Goal: Use online tool/utility: Use online tool/utility

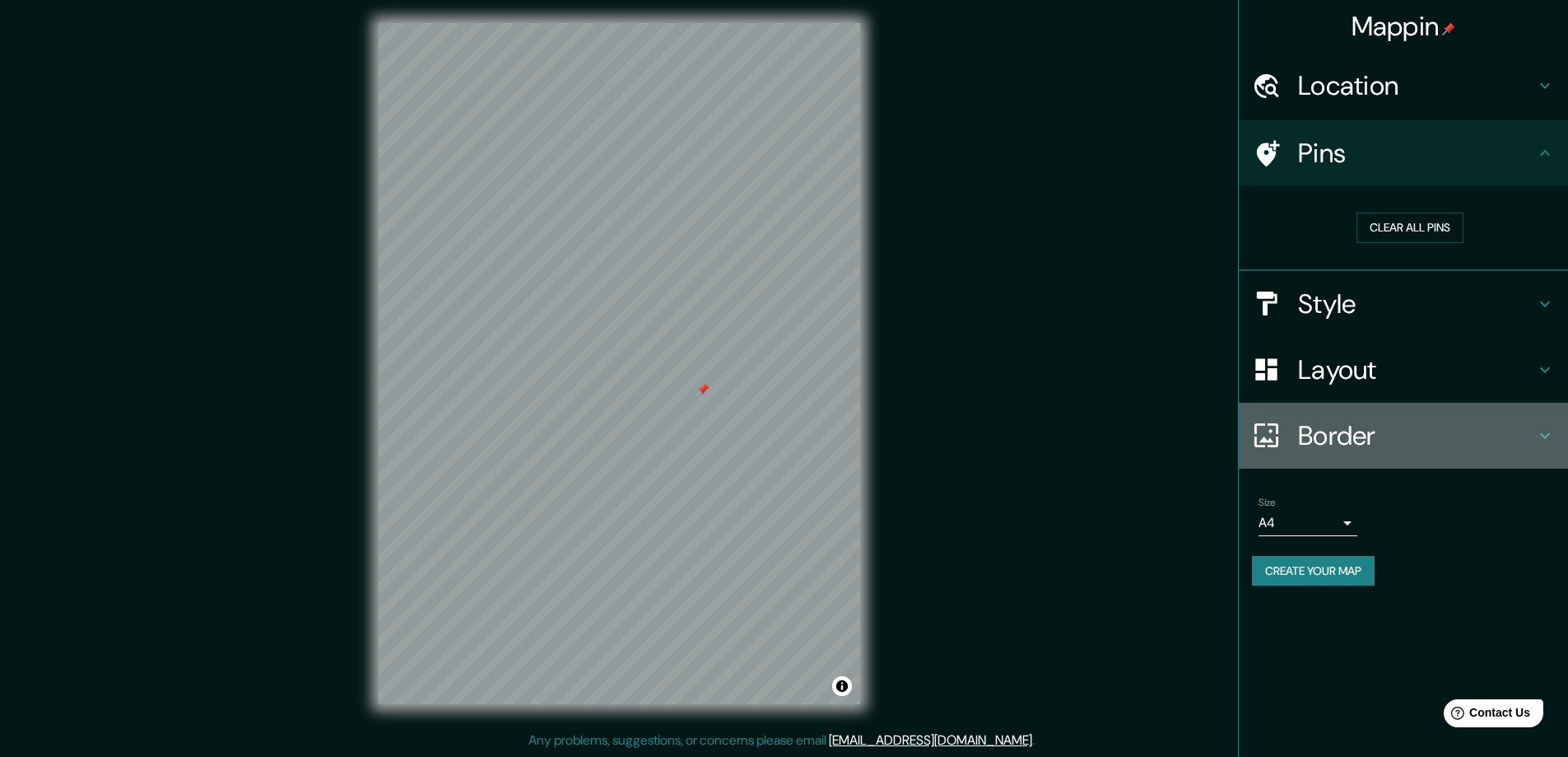
click at [1357, 433] on h4 "Border" at bounding box center [1416, 435] width 237 height 33
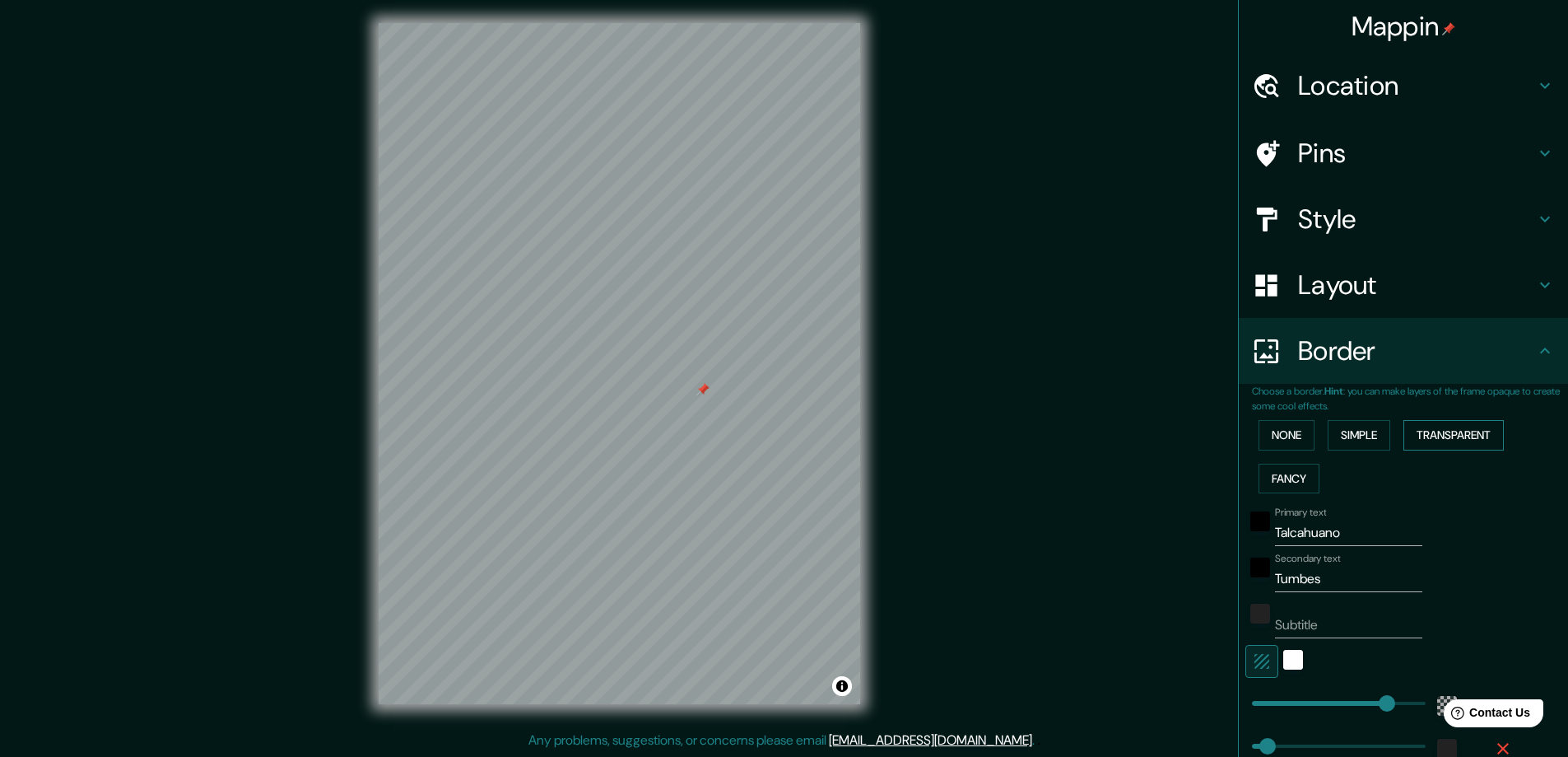
click at [1470, 435] on button "Transparent" at bounding box center [1453, 435] width 100 height 30
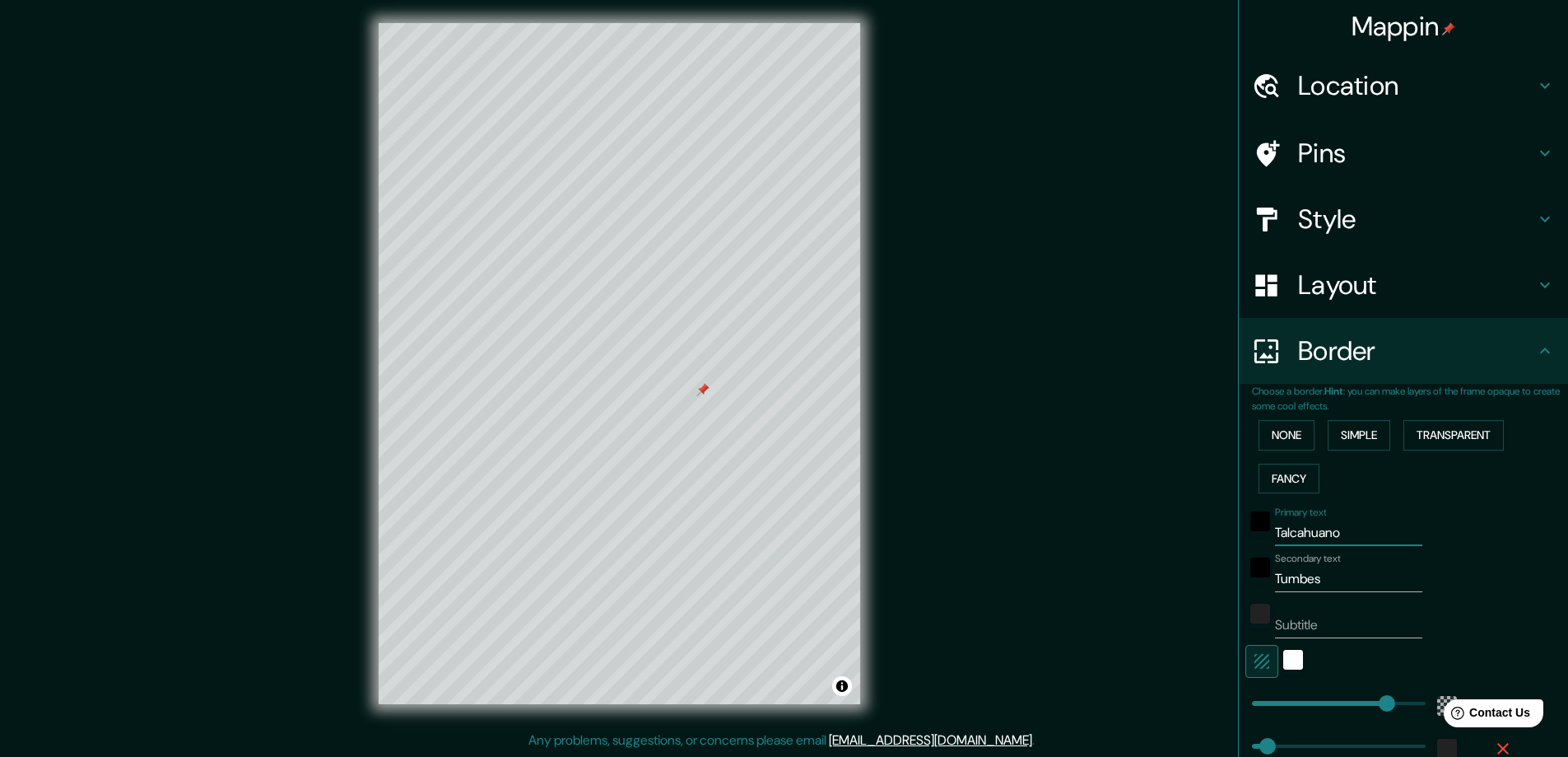
click at [1319, 534] on input "Talcahuano" at bounding box center [1348, 533] width 147 height 26
click at [1333, 539] on input "Talcahuano" at bounding box center [1348, 533] width 147 height 26
click at [1338, 580] on input "Tumbes" at bounding box center [1348, 579] width 147 height 26
click at [1319, 531] on input "Talcahuano" at bounding box center [1348, 533] width 147 height 26
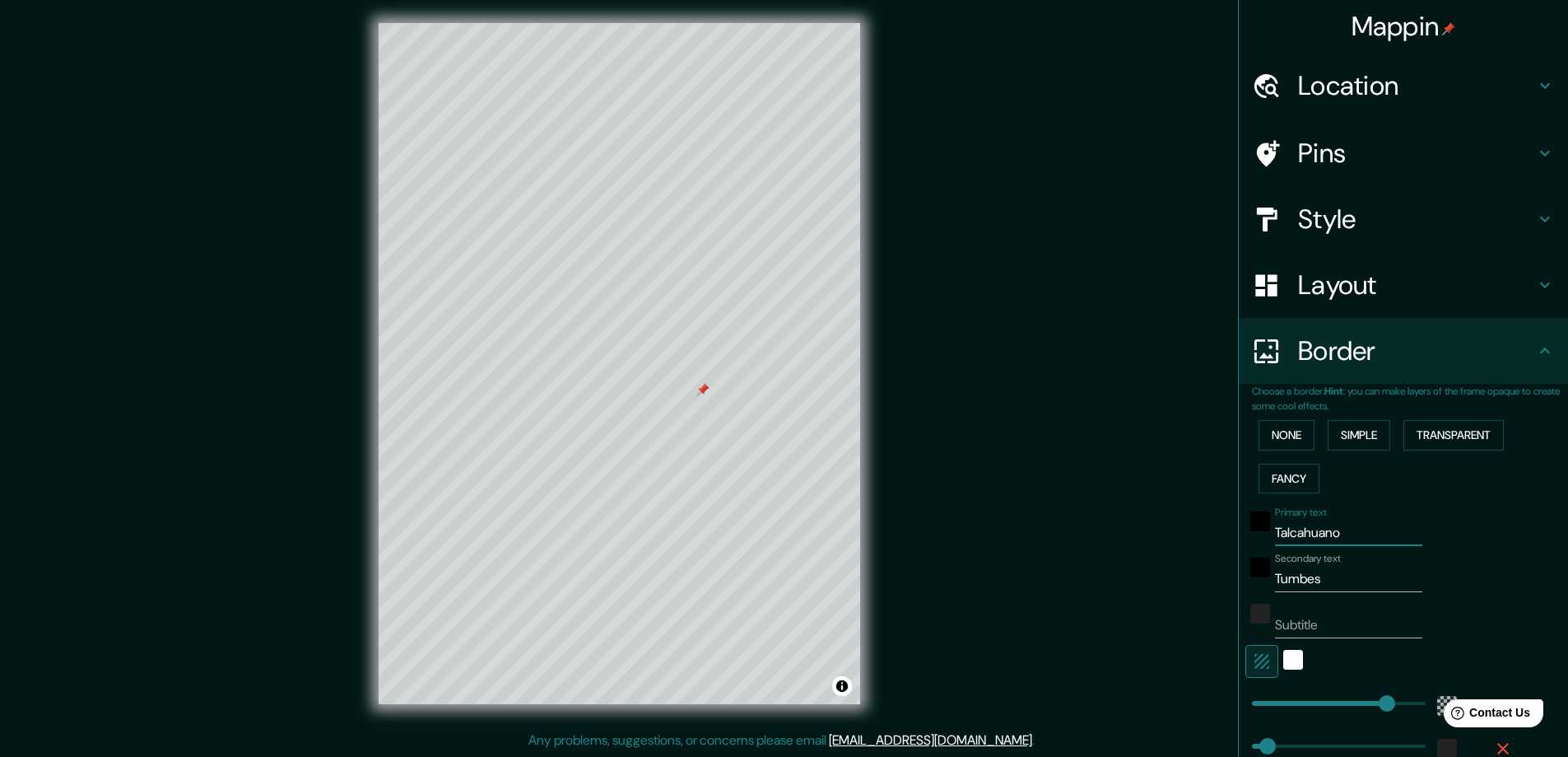
type input "c"
click at [1285, 522] on input "Concepion" at bounding box center [1348, 533] width 147 height 26
click at [1289, 528] on input "Concepion" at bounding box center [1348, 533] width 147 height 26
type input "Concepción"
click at [1306, 568] on input "Tumbes" at bounding box center [1348, 579] width 147 height 26
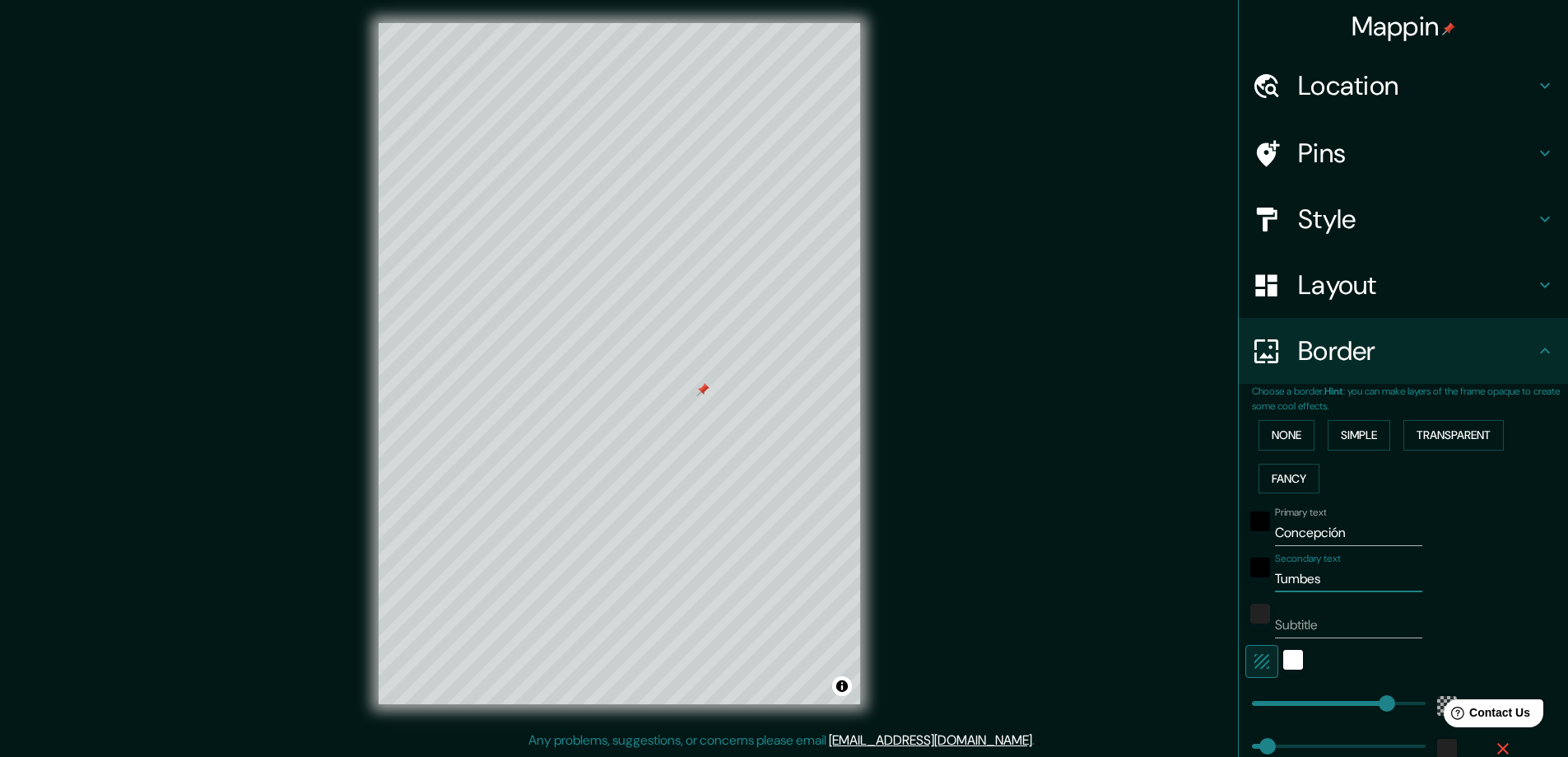
click at [1308, 580] on input "Tumbes" at bounding box center [1348, 579] width 147 height 26
paste input "[GEOGRAPHIC_DATA] 574"
type input "[GEOGRAPHIC_DATA] 574"
click at [1288, 620] on input "Subtitle" at bounding box center [1348, 625] width 147 height 26
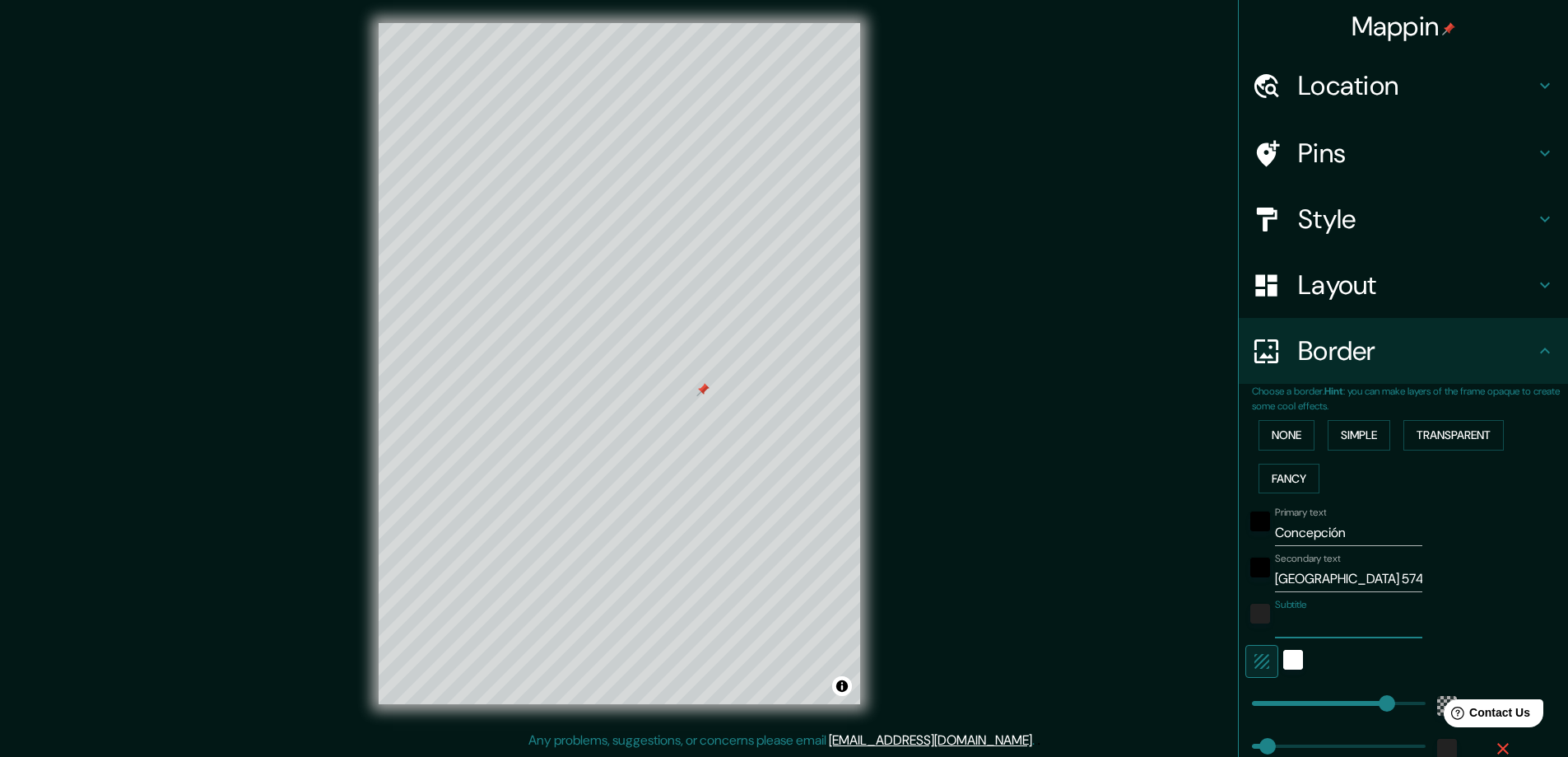
type input "."
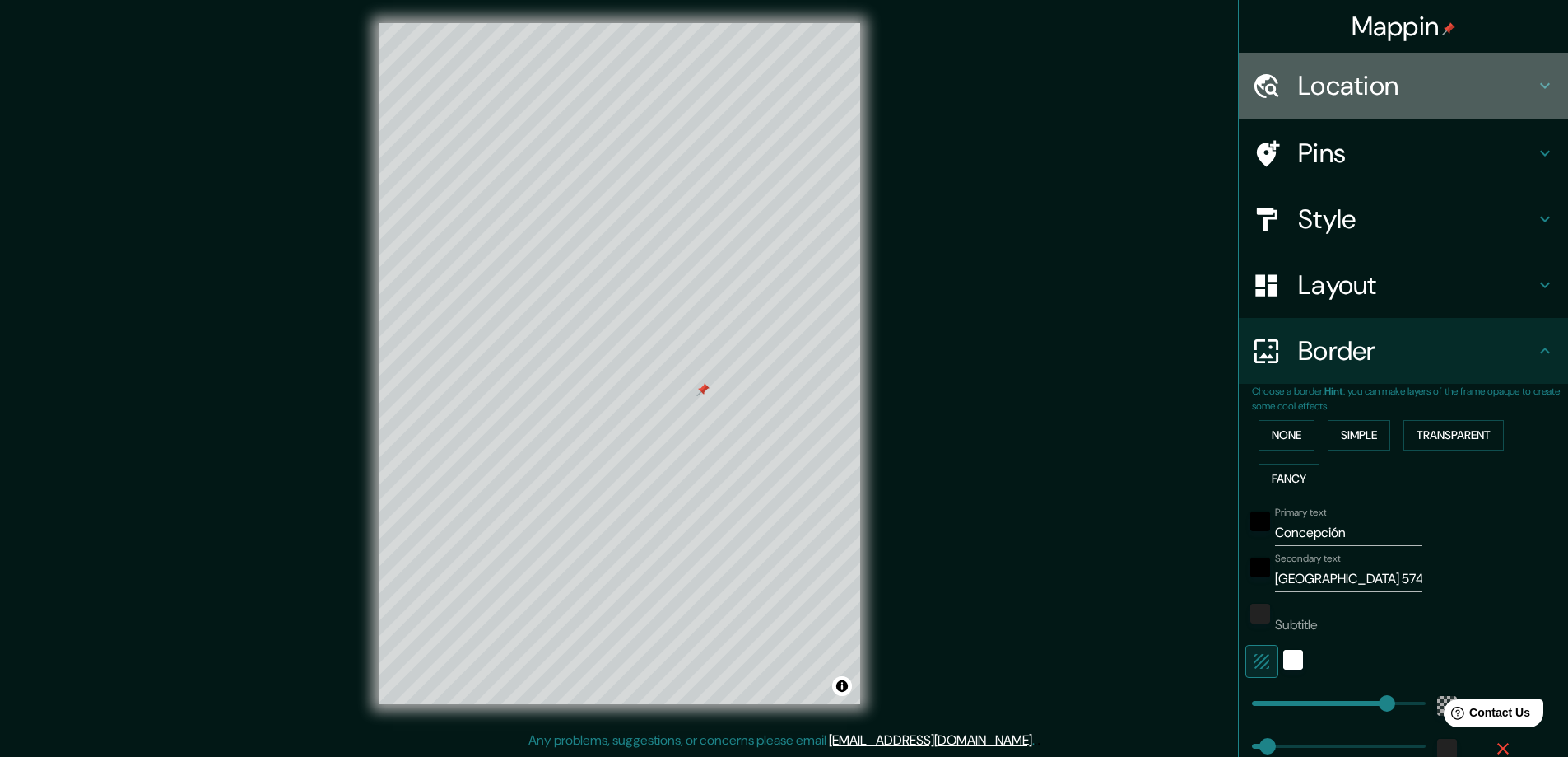
click at [1383, 110] on div "Location" at bounding box center [1403, 85] width 329 height 66
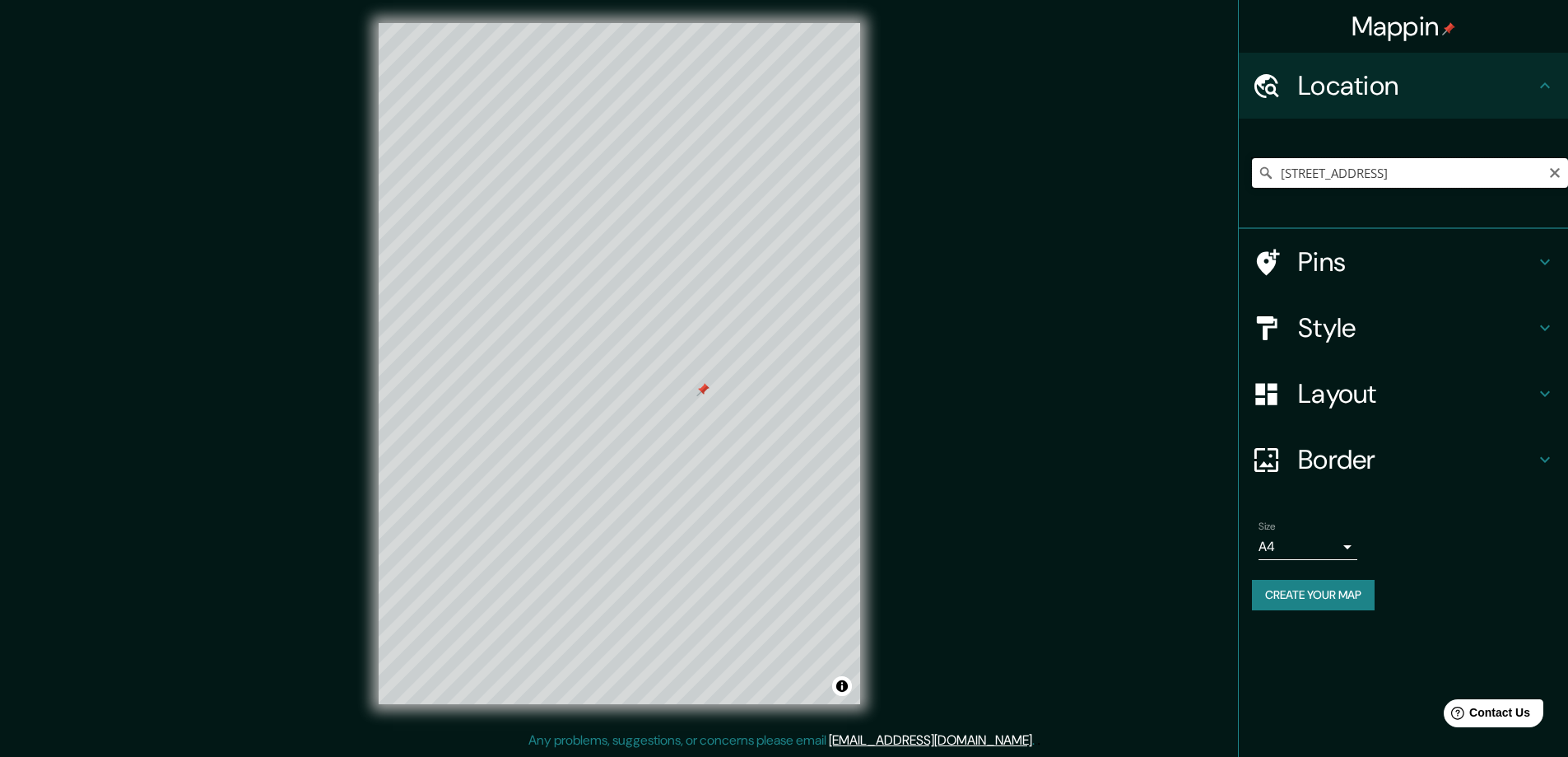
click at [1396, 175] on input "[STREET_ADDRESS]" at bounding box center [1410, 174] width 316 height 30
click at [1550, 168] on icon "Clear" at bounding box center [1555, 173] width 13 height 13
click at [1308, 171] on input "Pick your city or area" at bounding box center [1410, 174] width 316 height 30
click at [1325, 172] on input "Pick your city or area" at bounding box center [1410, 174] width 316 height 30
paste input "Colo Colo & Calle Dos"
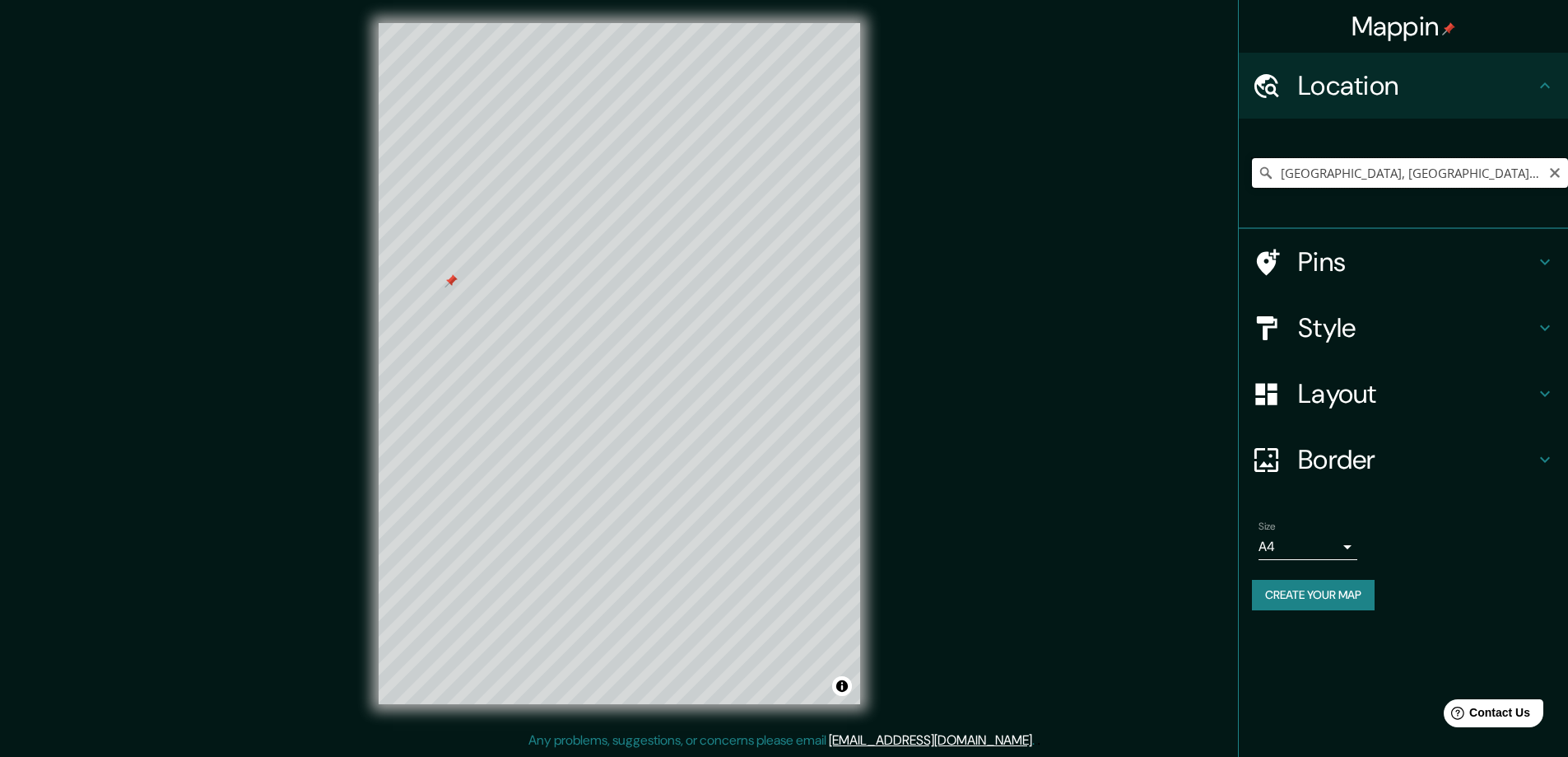
click at [1466, 165] on input "[GEOGRAPHIC_DATA], [GEOGRAPHIC_DATA], [GEOGRAPHIC_DATA]" at bounding box center [1410, 174] width 316 height 30
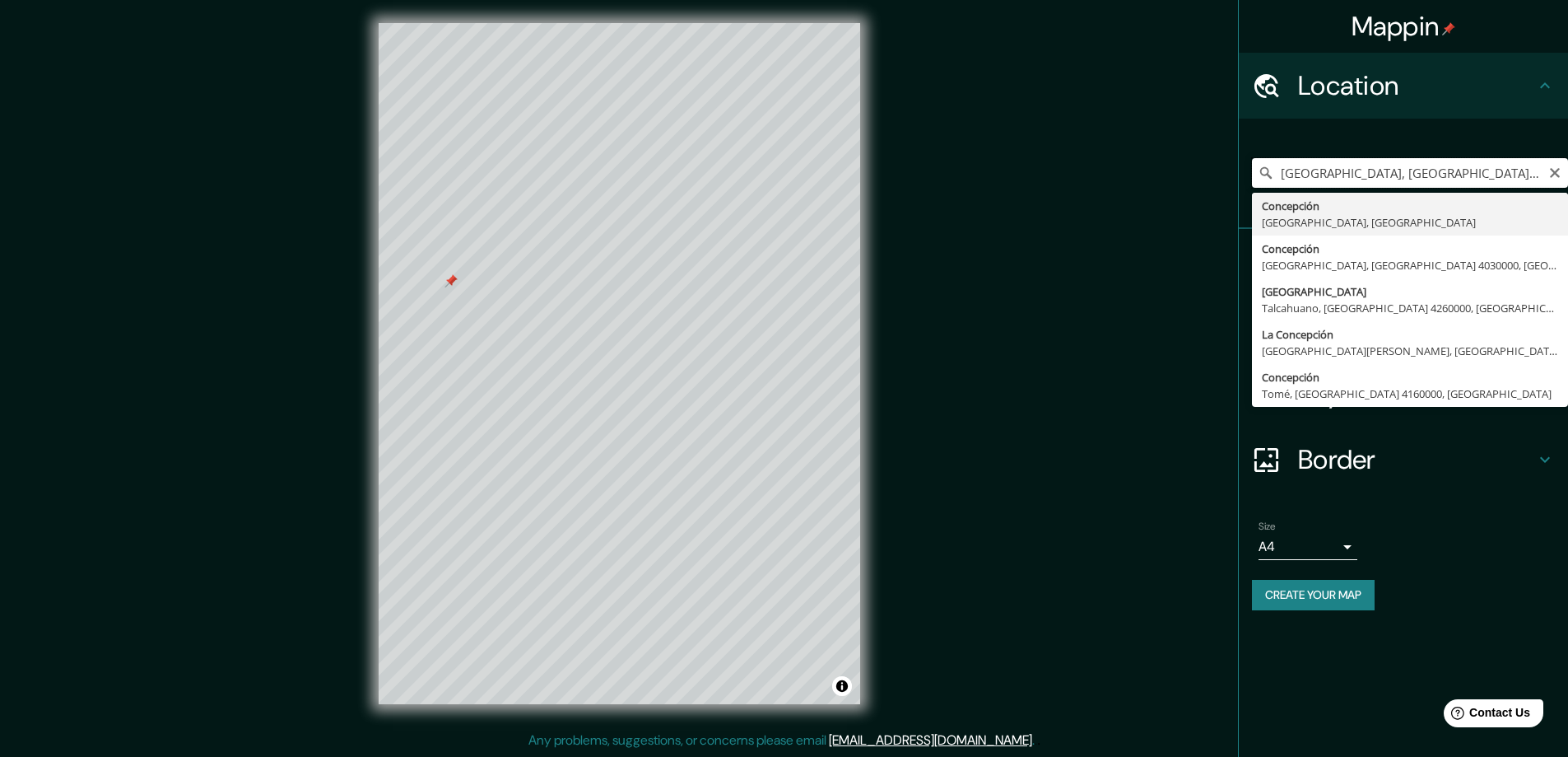
click at [1425, 179] on input "[GEOGRAPHIC_DATA], [GEOGRAPHIC_DATA], [GEOGRAPHIC_DATA]" at bounding box center [1410, 174] width 316 height 30
click at [1283, 168] on input "[GEOGRAPHIC_DATA], [GEOGRAPHIC_DATA], [GEOGRAPHIC_DATA]" at bounding box center [1410, 174] width 316 height 30
paste input "Colo Colo & Calle Dos"
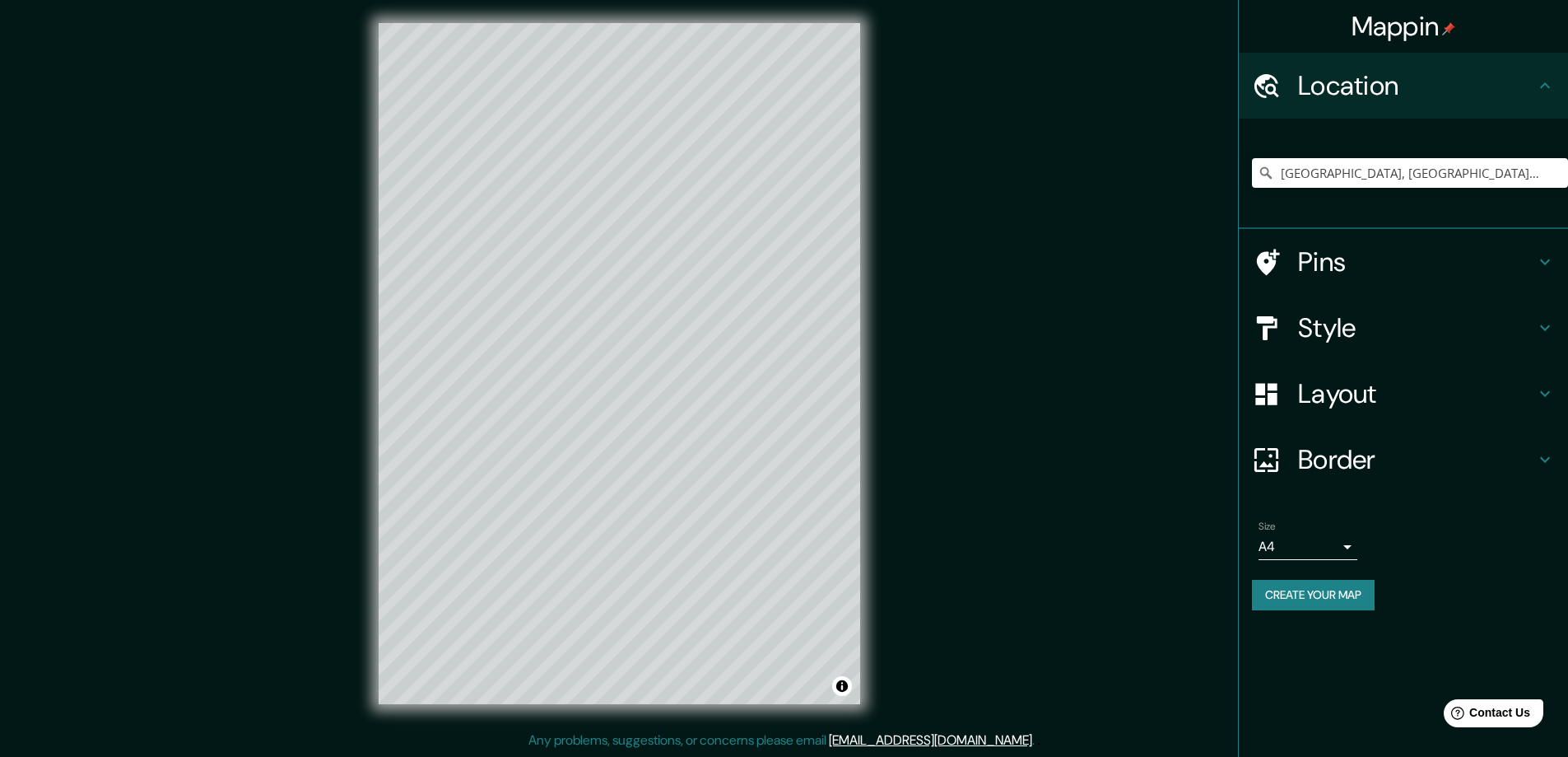
click at [1051, 389] on div "Mappin Location [GEOGRAPHIC_DATA] [GEOGRAPHIC_DATA], [GEOGRAPHIC_DATA] [GEOGRAP…" at bounding box center [784, 376] width 1568 height 760
click at [1081, 291] on div "Mappin Location [GEOGRAPHIC_DATA] [GEOGRAPHIC_DATA], [GEOGRAPHIC_DATA] [GEOGRAP…" at bounding box center [784, 376] width 1568 height 760
click at [1407, 254] on h4 "Pins" at bounding box center [1416, 262] width 237 height 33
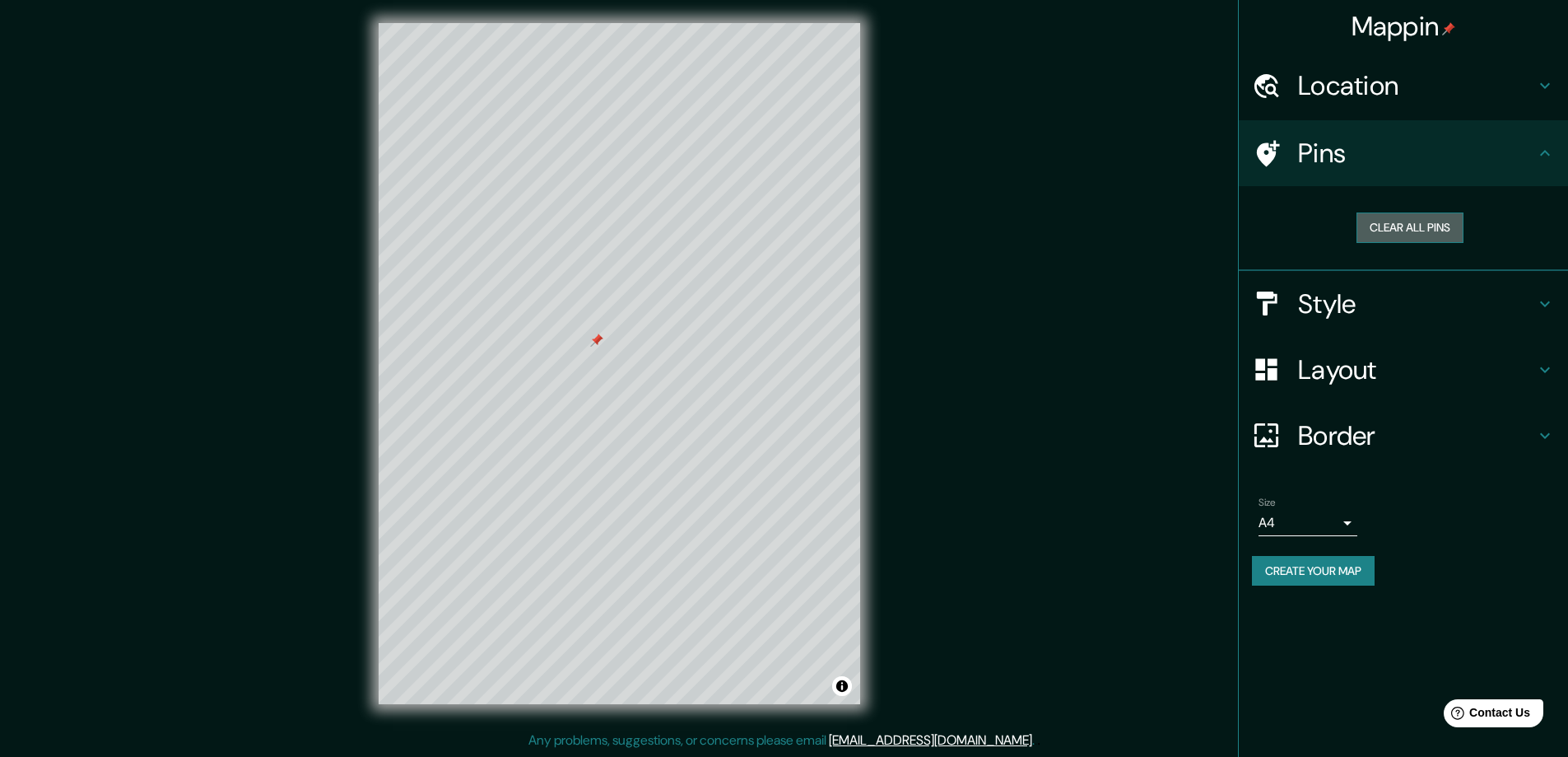
click at [1398, 230] on button "Clear all pins" at bounding box center [1410, 227] width 107 height 30
click at [1505, 108] on div "Location" at bounding box center [1403, 85] width 329 height 66
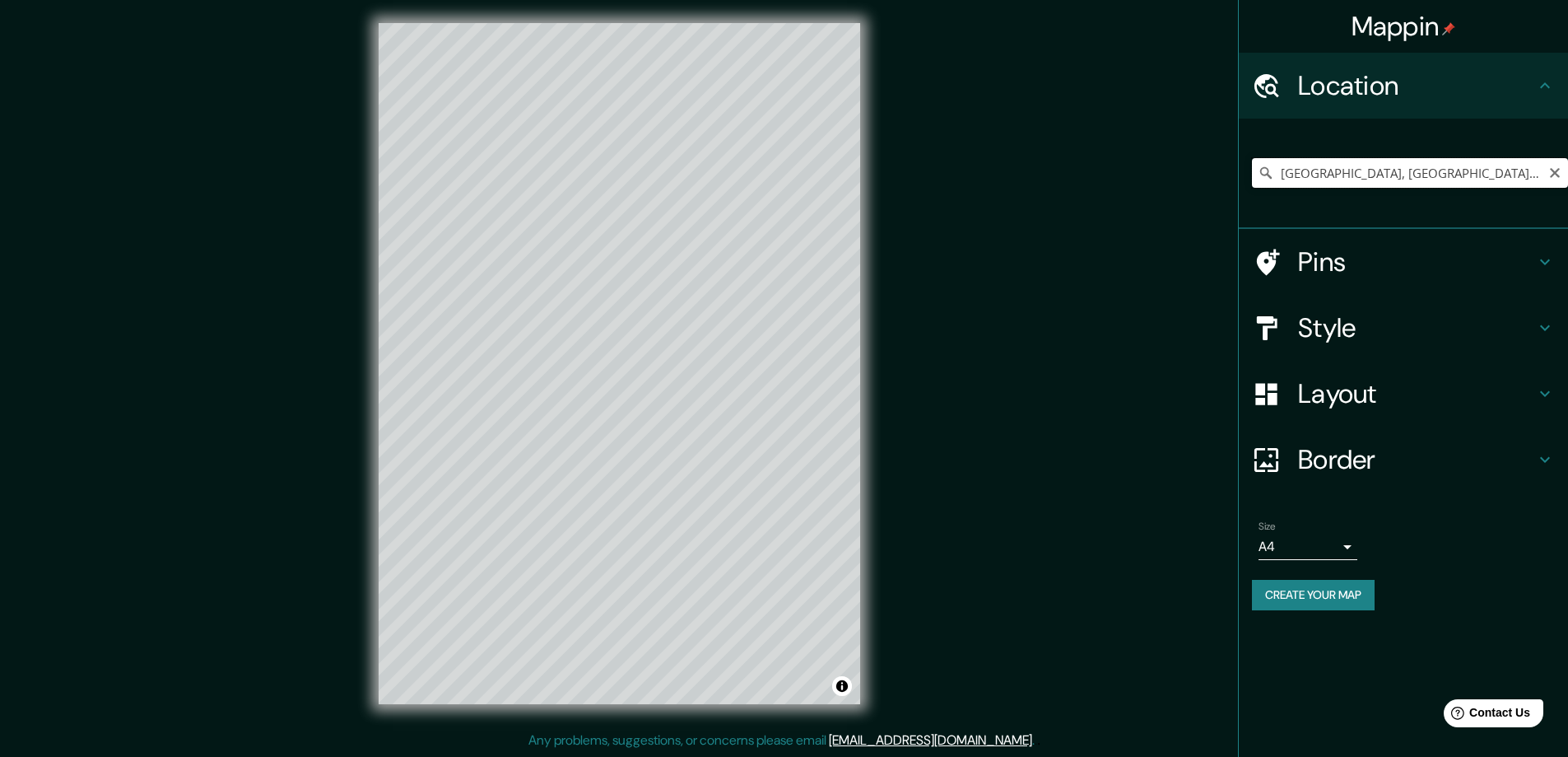
click at [1519, 175] on input "[GEOGRAPHIC_DATA], [GEOGRAPHIC_DATA] 4030000, [GEOGRAPHIC_DATA]" at bounding box center [1410, 174] width 316 height 30
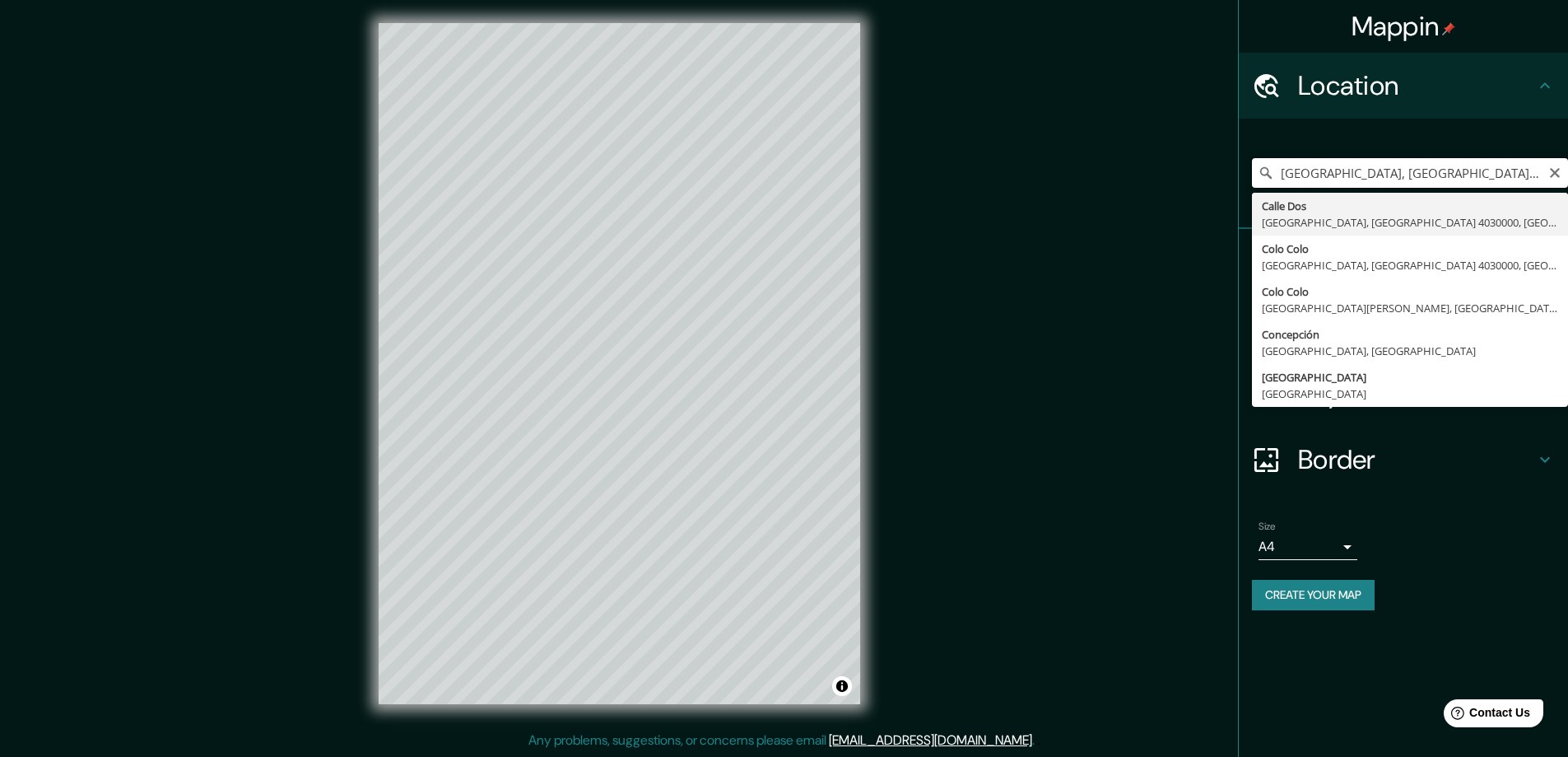
scroll to position [0, 63]
drag, startPoint x: 1516, startPoint y: 176, endPoint x: 1564, endPoint y: 188, distance: 49.5
click at [1564, 188] on div "[GEOGRAPHIC_DATA], [GEOGRAPHIC_DATA] [GEOGRAPHIC_DATA], [GEOGRAPHIC_DATA] [GEOG…" at bounding box center [1410, 173] width 316 height 83
click at [1338, 171] on input "[GEOGRAPHIC_DATA], [GEOGRAPHIC_DATA] 4030000, [GEOGRAPHIC_DATA]" at bounding box center [1410, 174] width 316 height 30
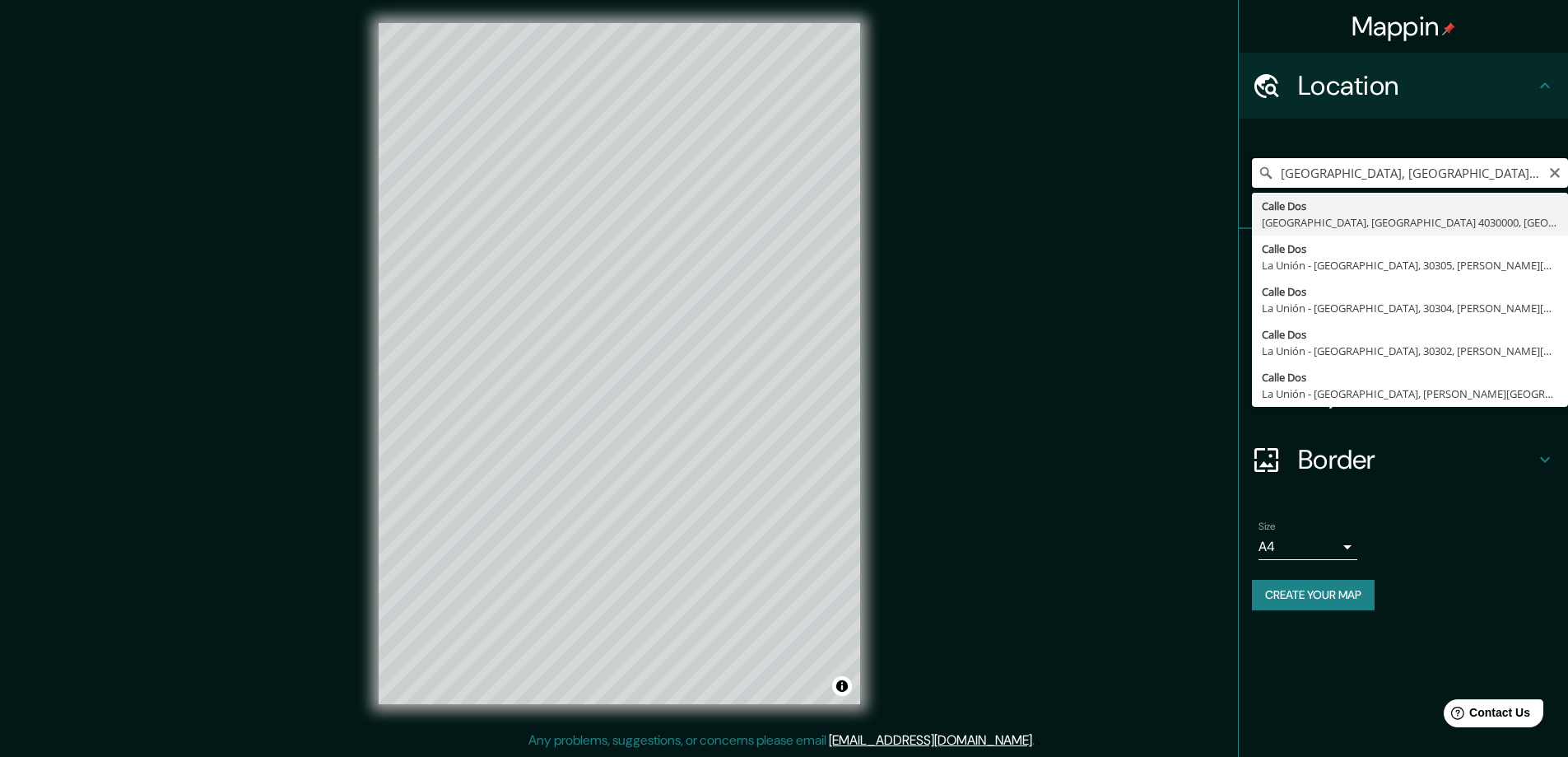
click at [1336, 181] on input "[GEOGRAPHIC_DATA], [GEOGRAPHIC_DATA] 4030000, [GEOGRAPHIC_DATA]" at bounding box center [1410, 174] width 316 height 30
click at [1331, 176] on input "[GEOGRAPHIC_DATA], [GEOGRAPHIC_DATA] 4030000, [GEOGRAPHIC_DATA]" at bounding box center [1410, 174] width 316 height 30
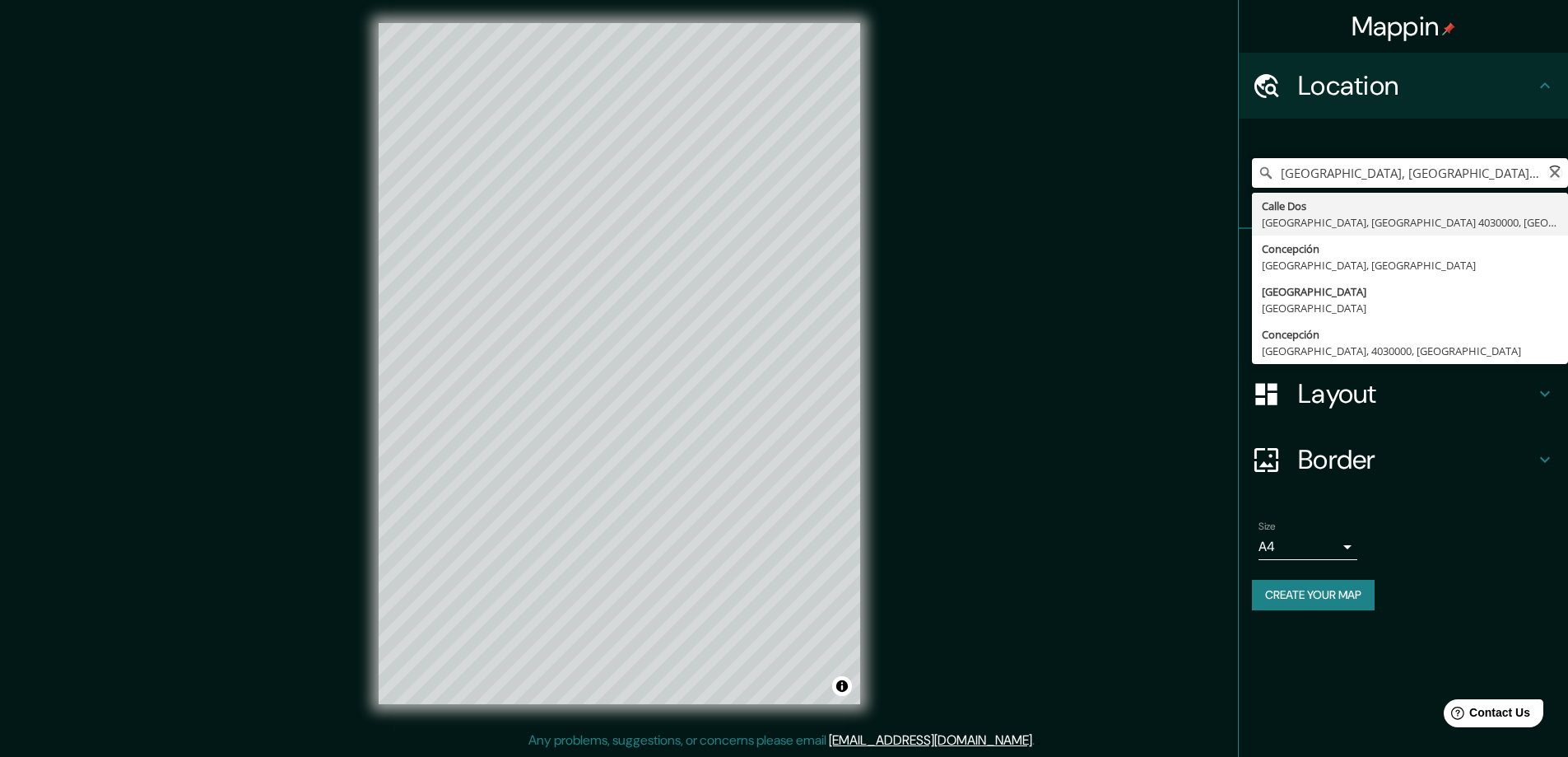
type input "[GEOGRAPHIC_DATA], [GEOGRAPHIC_DATA] 4030000, [GEOGRAPHIC_DATA]"
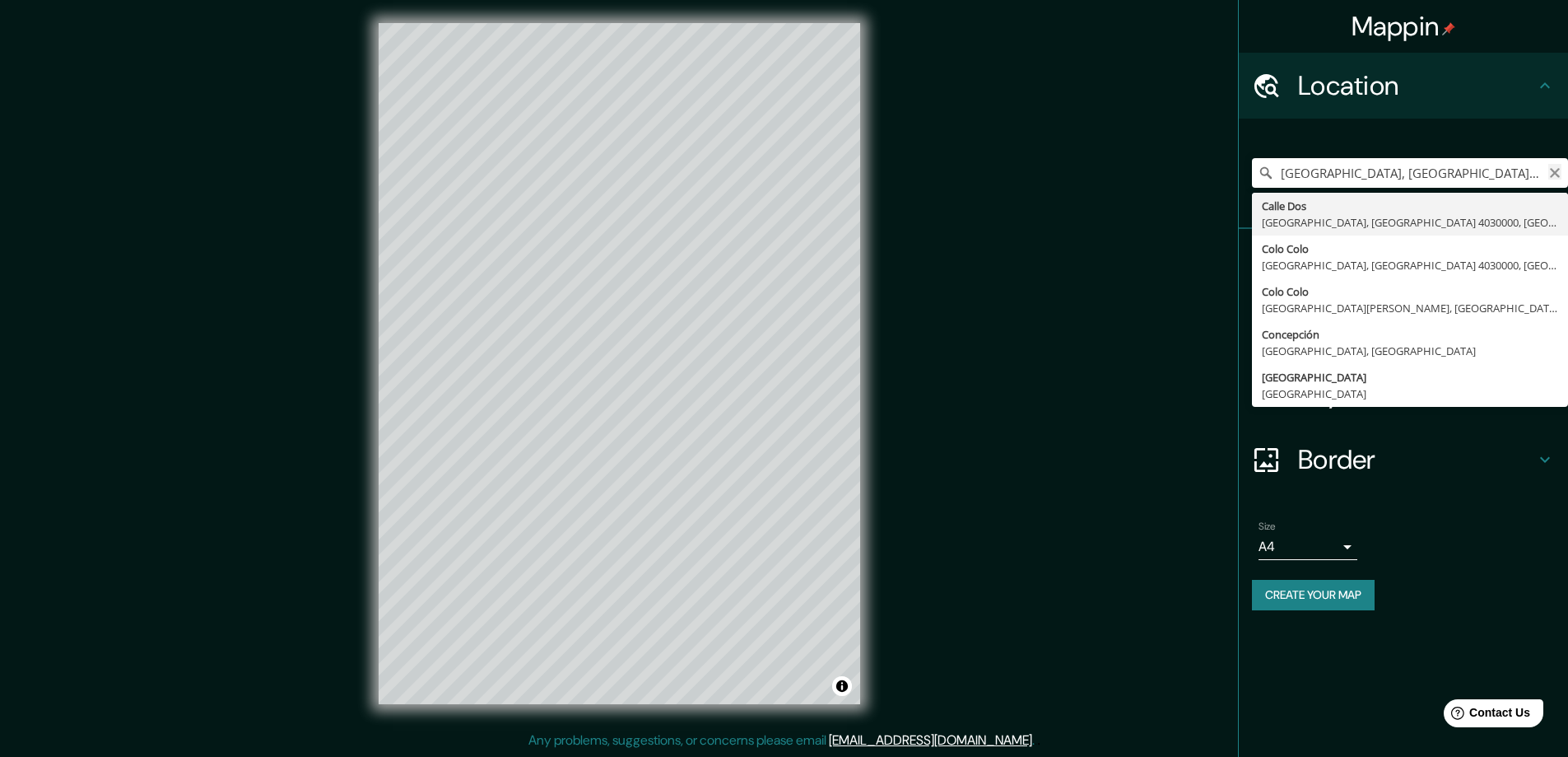
click at [1557, 168] on icon "Clear" at bounding box center [1555, 173] width 13 height 13
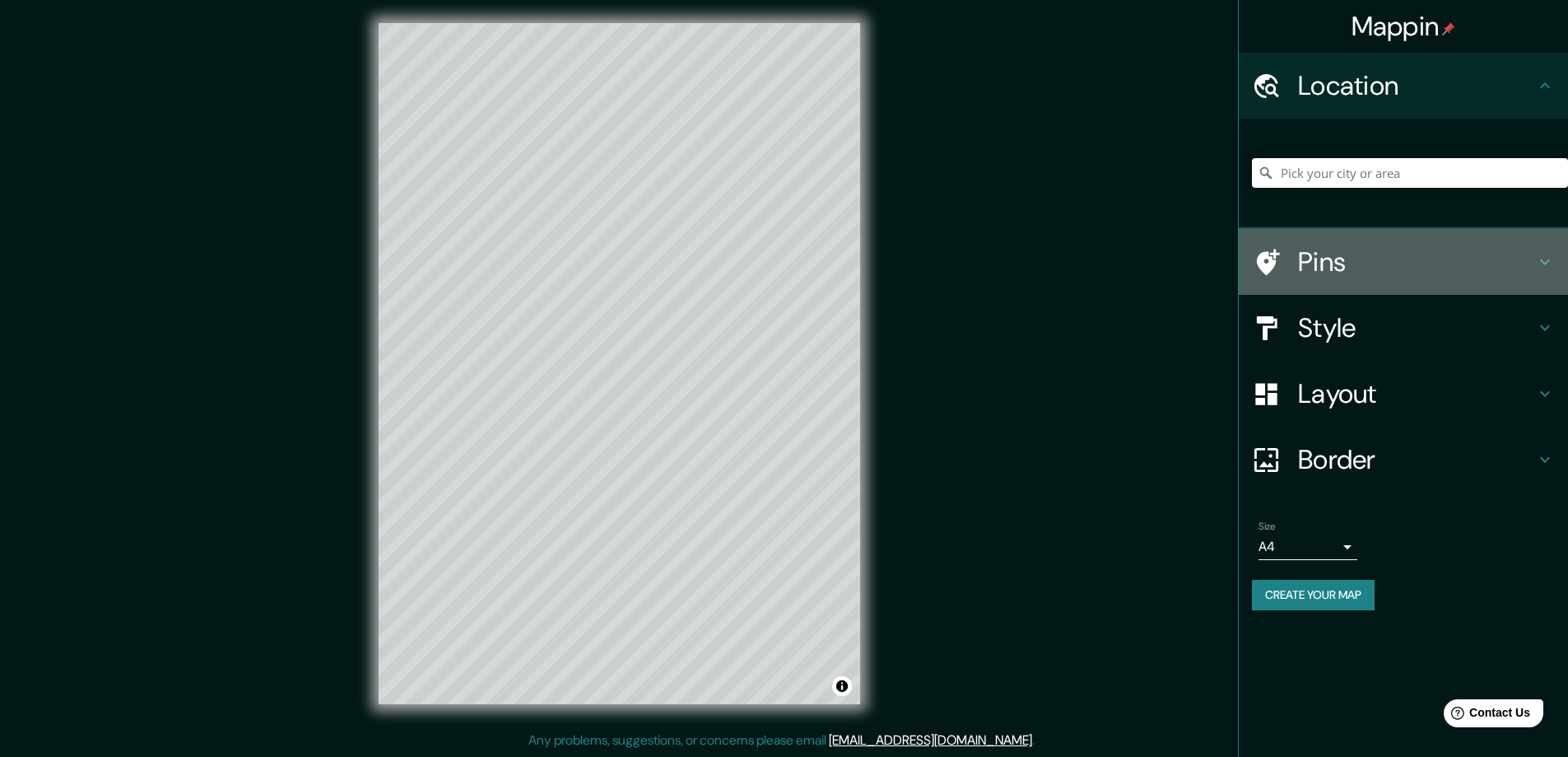
click at [1478, 242] on div "Pins" at bounding box center [1403, 262] width 329 height 66
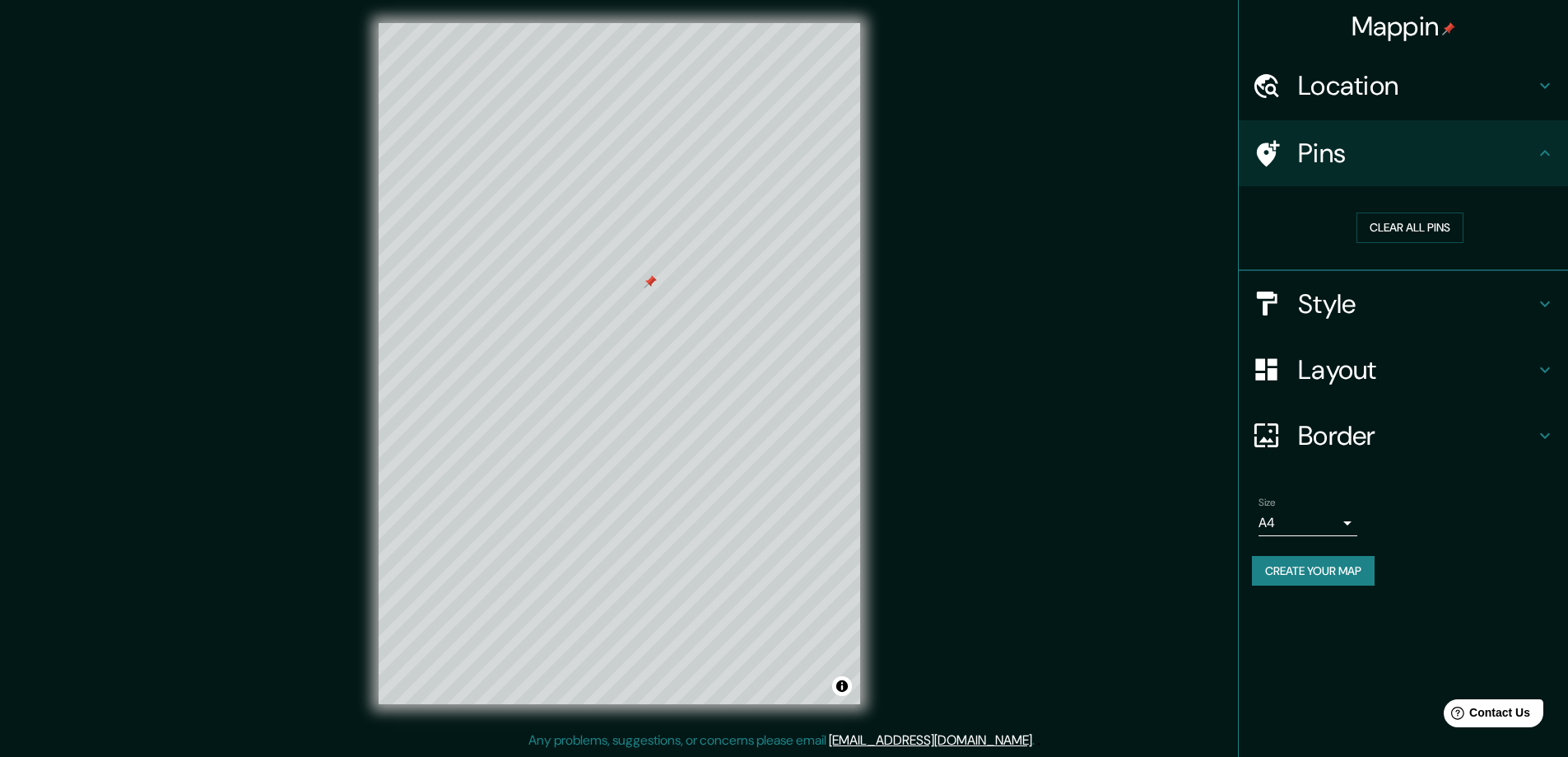
click at [1402, 382] on h4 "Layout" at bounding box center [1416, 369] width 237 height 33
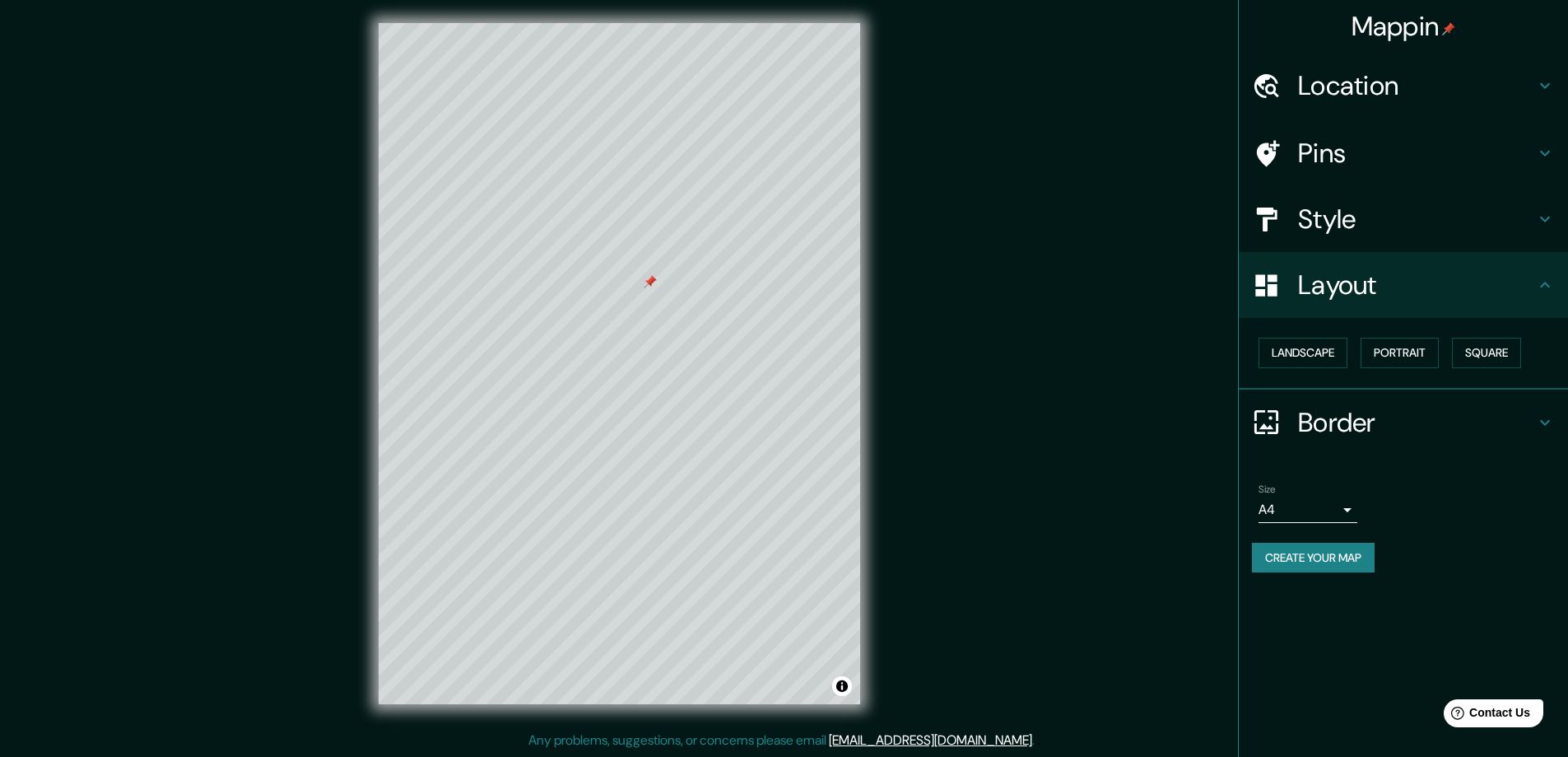
click at [1381, 426] on h4 "Border" at bounding box center [1416, 422] width 237 height 33
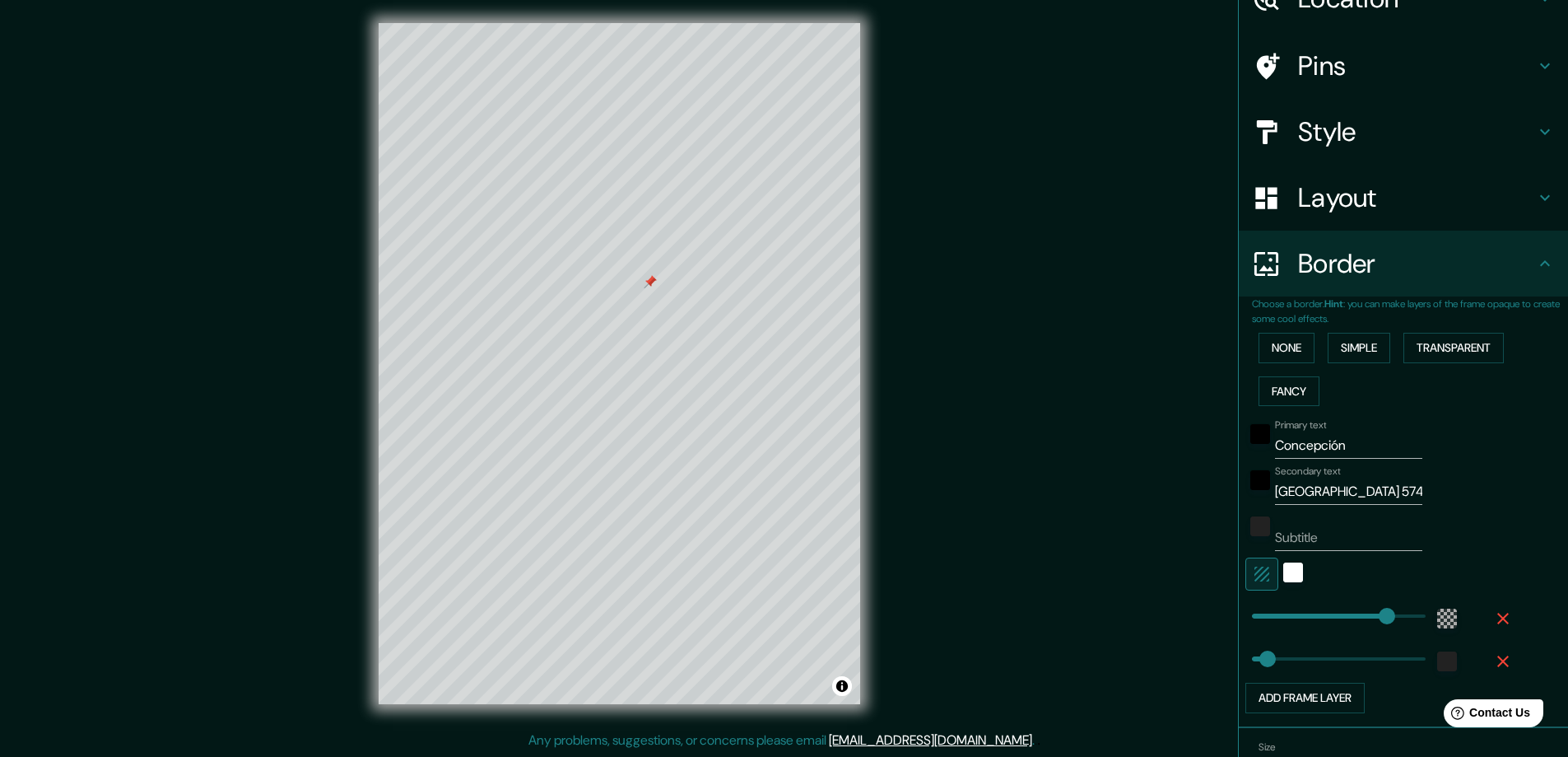
scroll to position [165, 0]
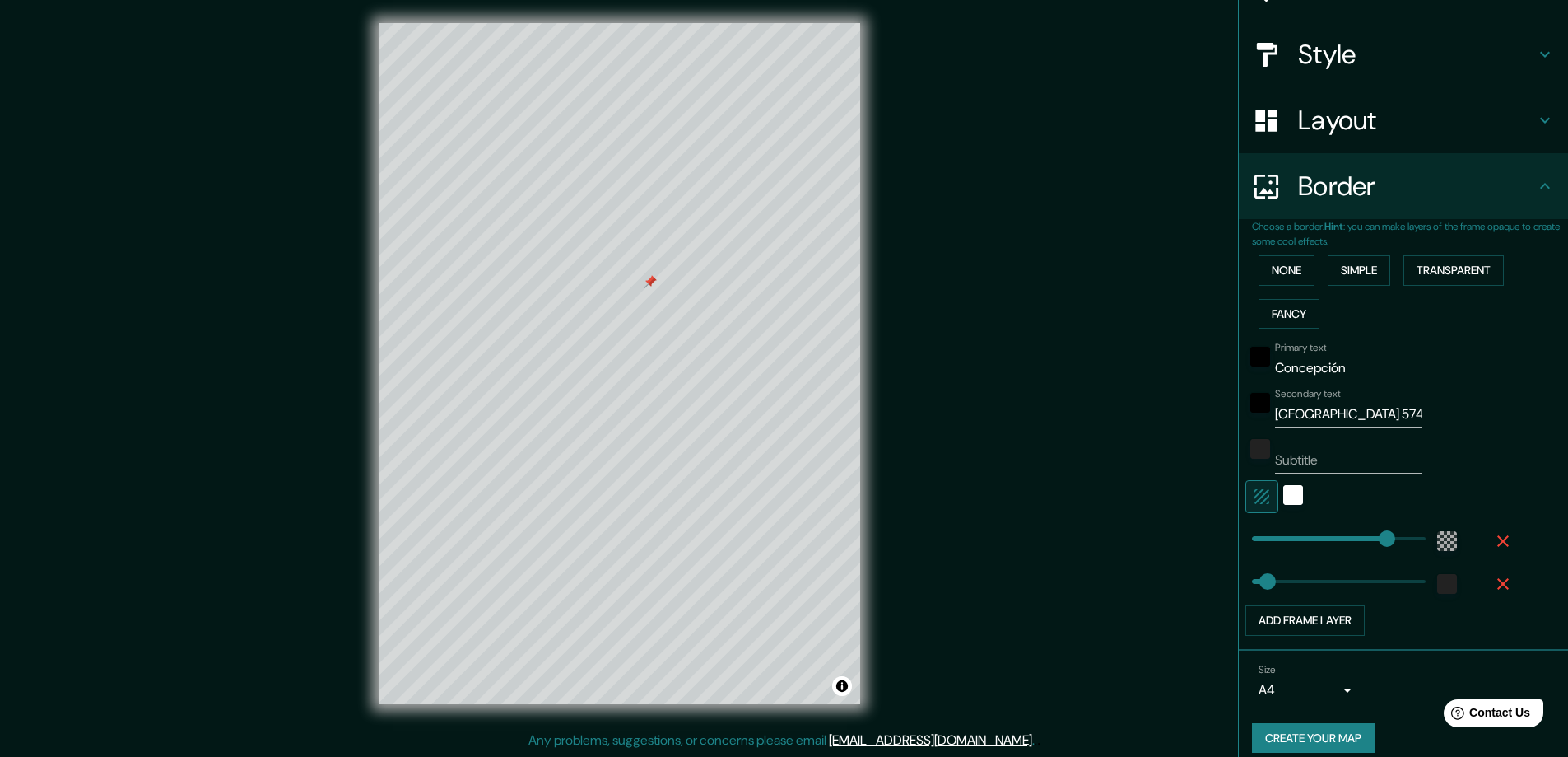
click at [1293, 414] on input "[GEOGRAPHIC_DATA] 574" at bounding box center [1348, 414] width 147 height 26
click at [1330, 414] on input "[GEOGRAPHIC_DATA] 574" at bounding box center [1348, 414] width 147 height 26
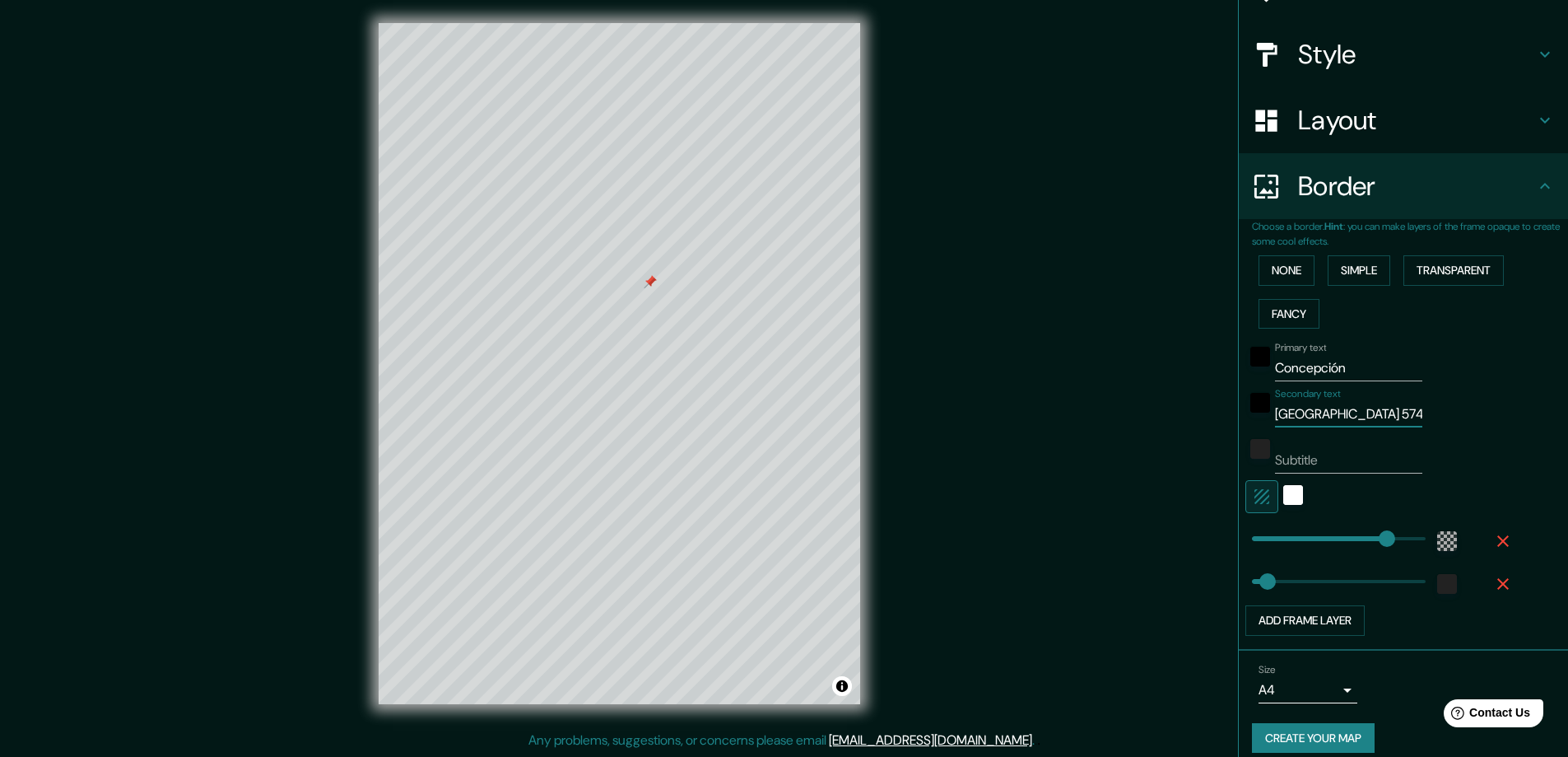
paste input "Colo Colo & Calle Dos"
type input "Colo Colo & Calle Dos"
